Goal: Task Accomplishment & Management: Use online tool/utility

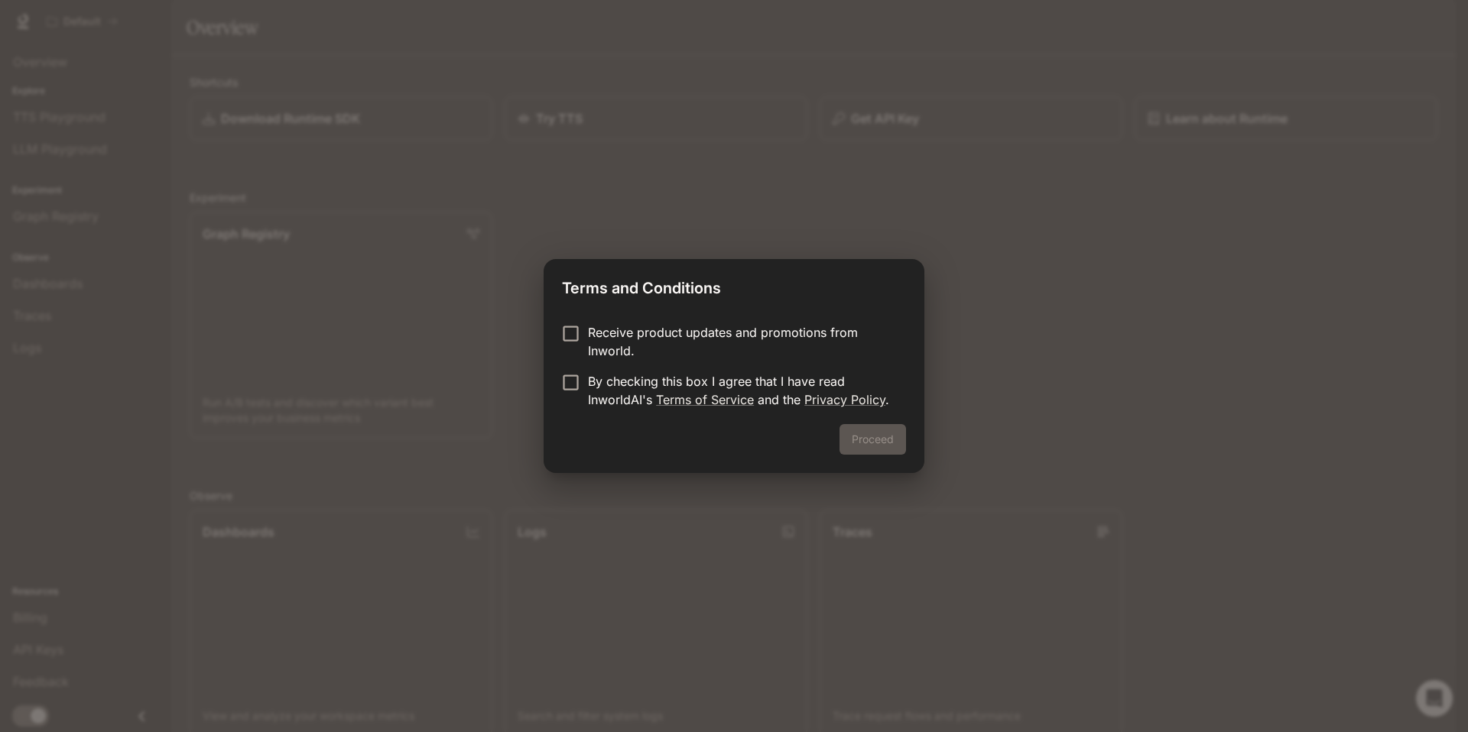
click at [604, 333] on p "Receive product updates and promotions from Inworld." at bounding box center [741, 341] width 306 height 37
click at [598, 336] on p "Receive product updates and promotions from Inworld." at bounding box center [741, 341] width 306 height 37
click at [758, 386] on p "By checking this box I agree that I have read InworldAI's Terms of Service and …" at bounding box center [741, 390] width 306 height 37
click at [884, 445] on button "Proceed" at bounding box center [872, 439] width 67 height 31
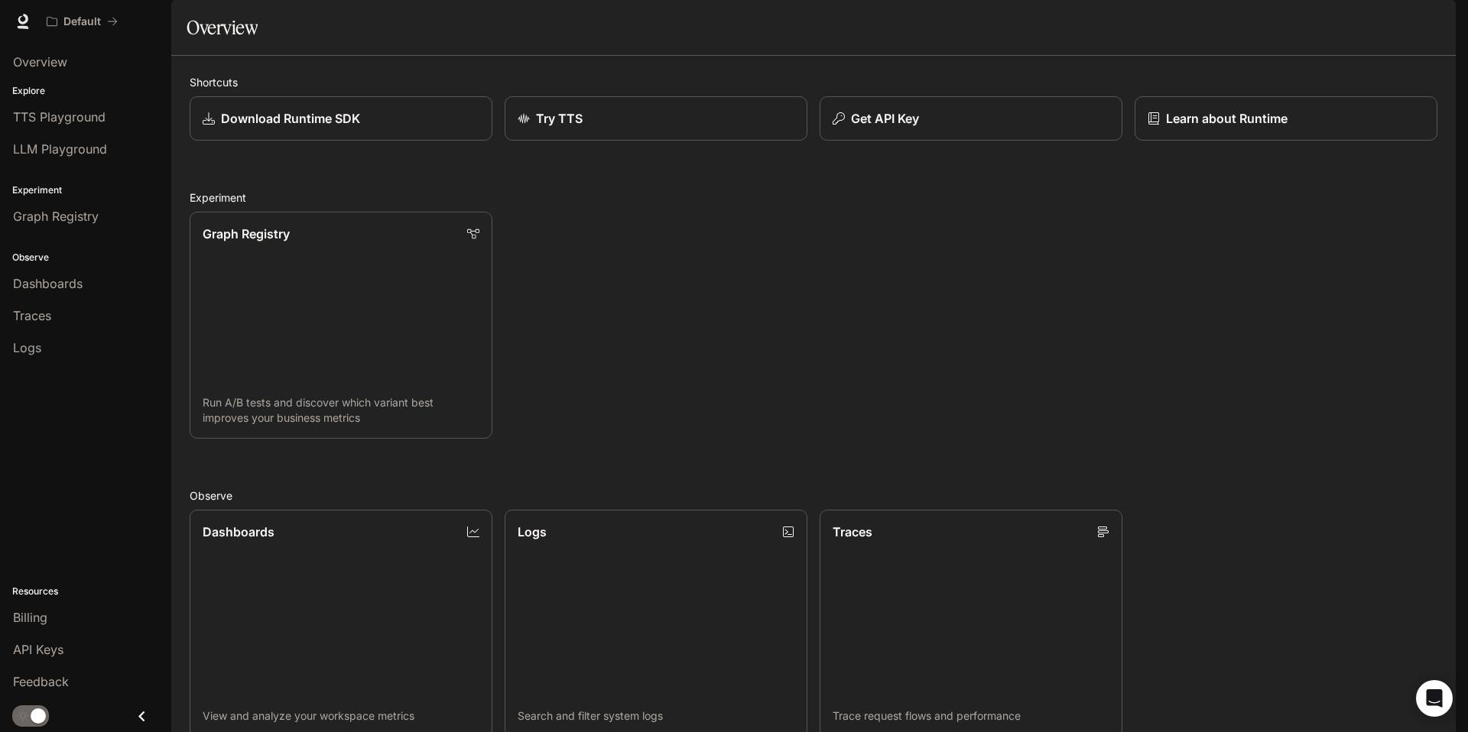
click at [611, 297] on div "Graph Registry Run A/B tests and discover which variant best improves your busi…" at bounding box center [807, 319] width 1260 height 239
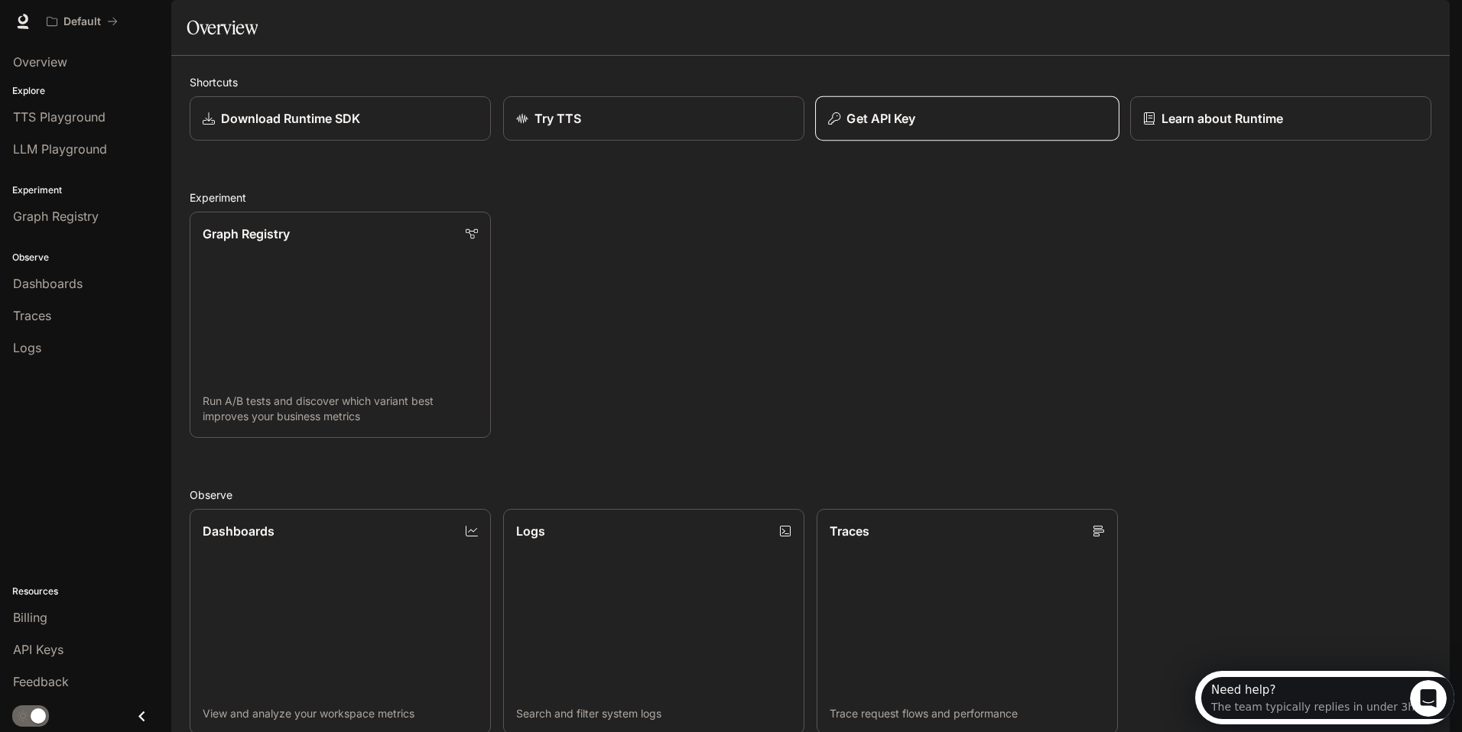
click at [932, 128] on div "Get API Key" at bounding box center [967, 118] width 278 height 18
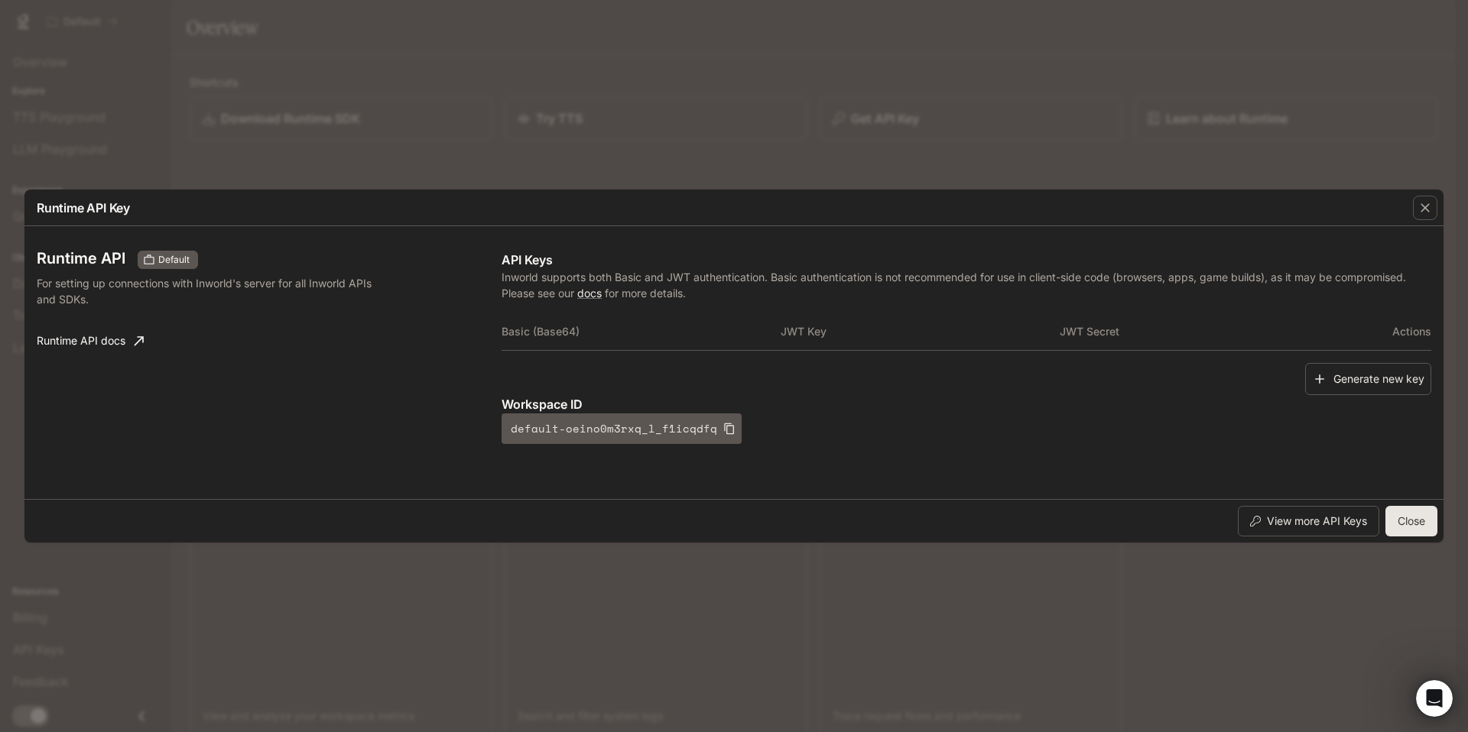
click at [702, 386] on div "Generate new key" at bounding box center [967, 379] width 930 height 33
click at [627, 400] on p "Workspace ID" at bounding box center [967, 404] width 930 height 18
click at [336, 375] on div "Runtime API Default For setting up connections with Inworld's server for all In…" at bounding box center [269, 347] width 465 height 193
click at [1423, 205] on icon "button" at bounding box center [1425, 207] width 9 height 9
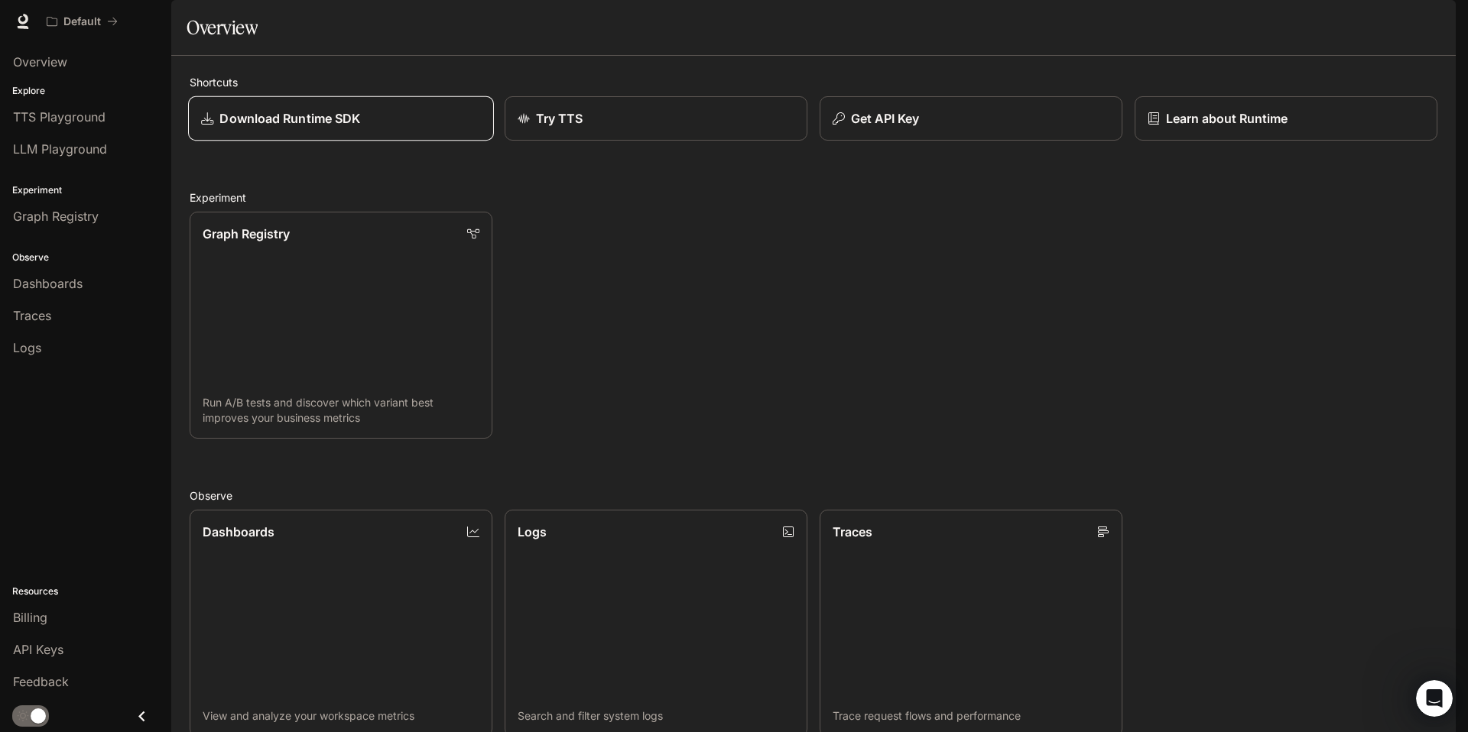
click at [323, 128] on p "Download Runtime SDK" at bounding box center [289, 118] width 141 height 18
click at [726, 206] on h2 "Experiment" at bounding box center [814, 198] width 1248 height 16
click at [624, 359] on div "Graph Registry Run A/B tests and discover which variant best improves your busi…" at bounding box center [807, 319] width 1260 height 239
click at [554, 439] on div "Shortcuts Download Runtime SDK Try TTS Get API Key Learn about Runtime Experime…" at bounding box center [814, 554] width 1248 height 961
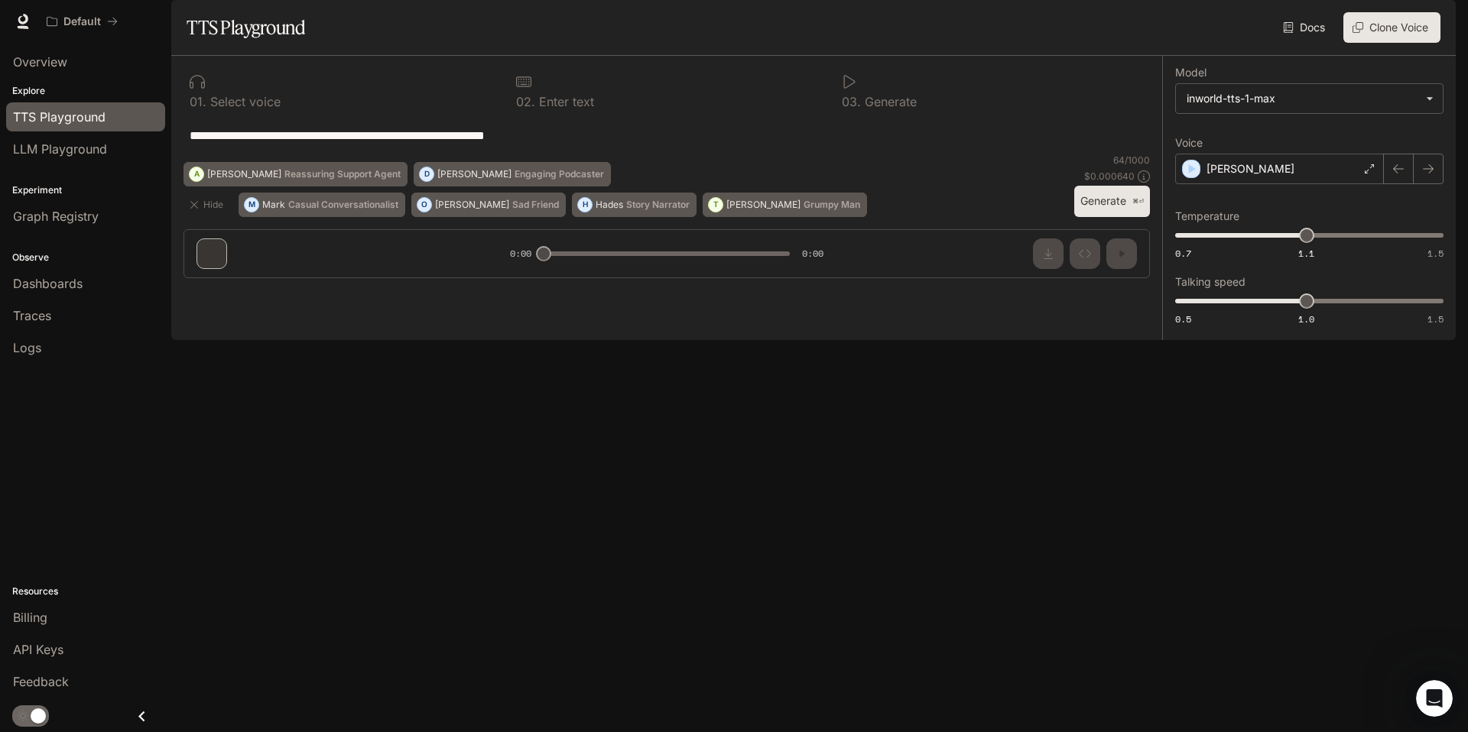
click at [377, 291] on div "**********" at bounding box center [666, 173] width 991 height 235
click at [430, 154] on div "**********" at bounding box center [666, 135] width 966 height 37
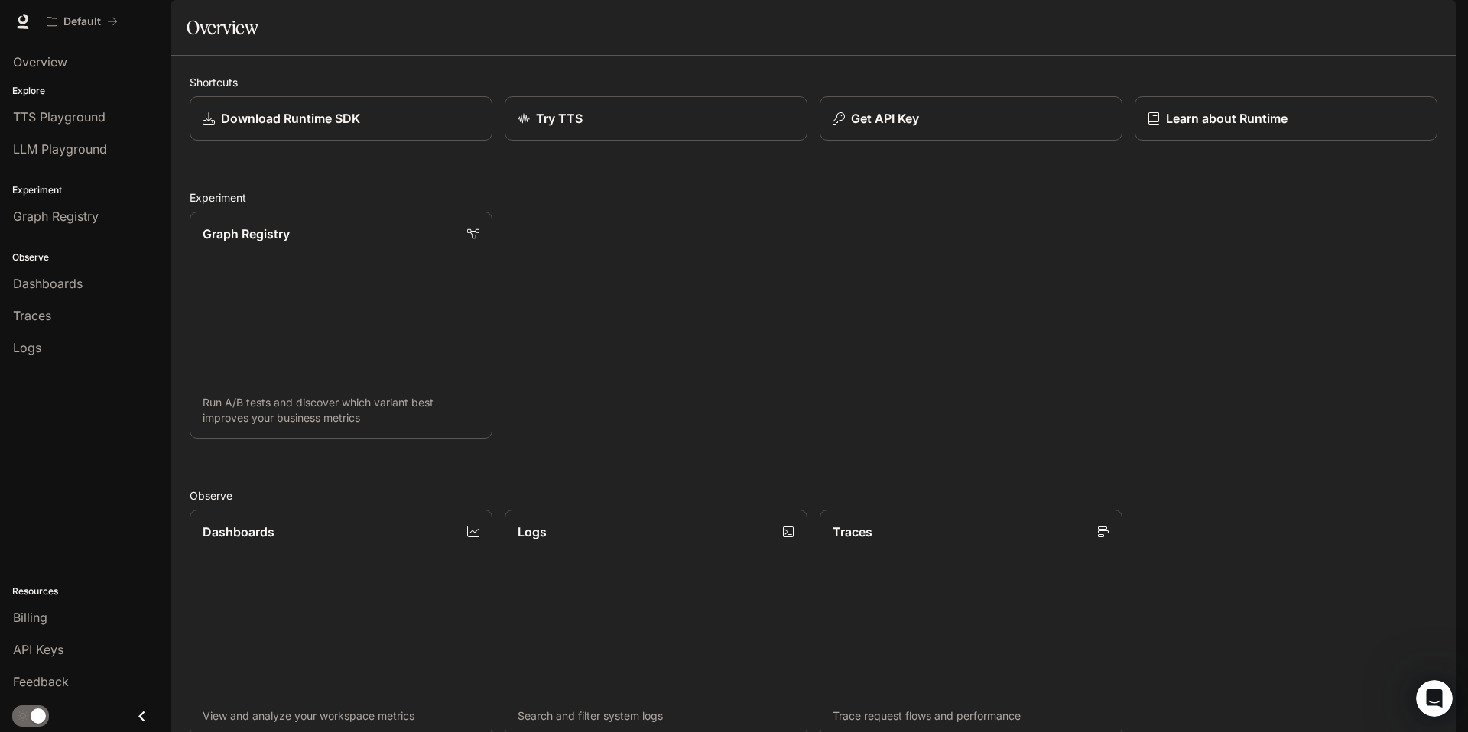
click at [781, 320] on div "Graph Registry Run A/B tests and discover which variant best improves your busi…" at bounding box center [807, 319] width 1260 height 239
click at [66, 151] on span "LLM Playground" at bounding box center [60, 149] width 94 height 18
click at [912, 128] on p "Get API Key" at bounding box center [883, 118] width 69 height 18
